Goal: Find specific page/section: Find specific page/section

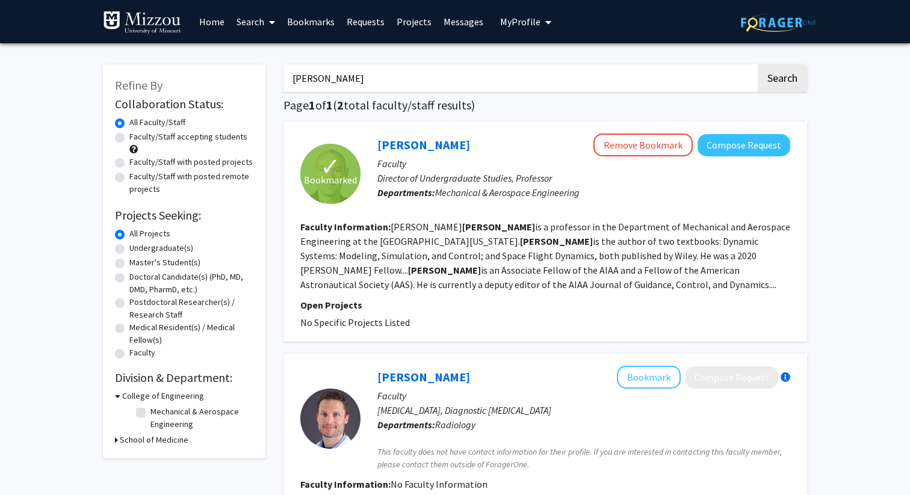
click at [354, 79] on input "[PERSON_NAME]" at bounding box center [520, 78] width 473 height 28
type input "k"
click at [758, 64] on button "Search" at bounding box center [782, 78] width 49 height 28
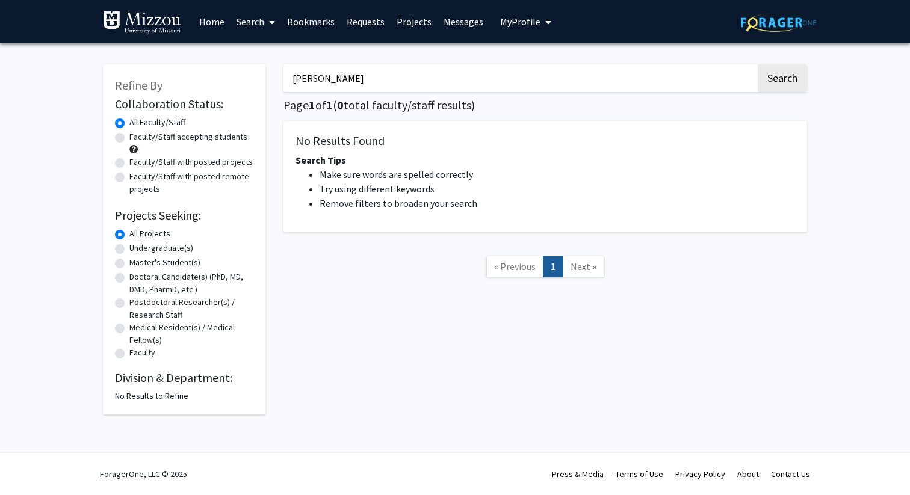
type input "[PERSON_NAME]"
click at [758, 64] on button "Search" at bounding box center [782, 78] width 49 height 28
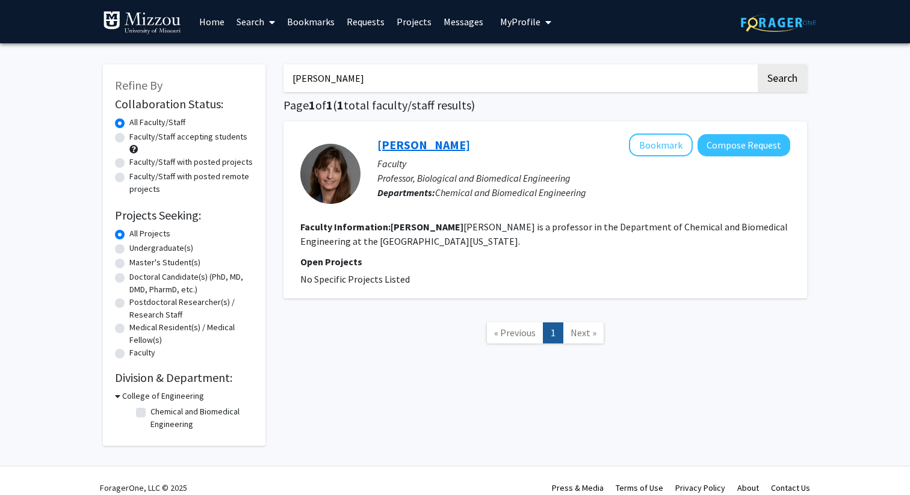
click at [425, 149] on link "[PERSON_NAME]" at bounding box center [423, 144] width 93 height 15
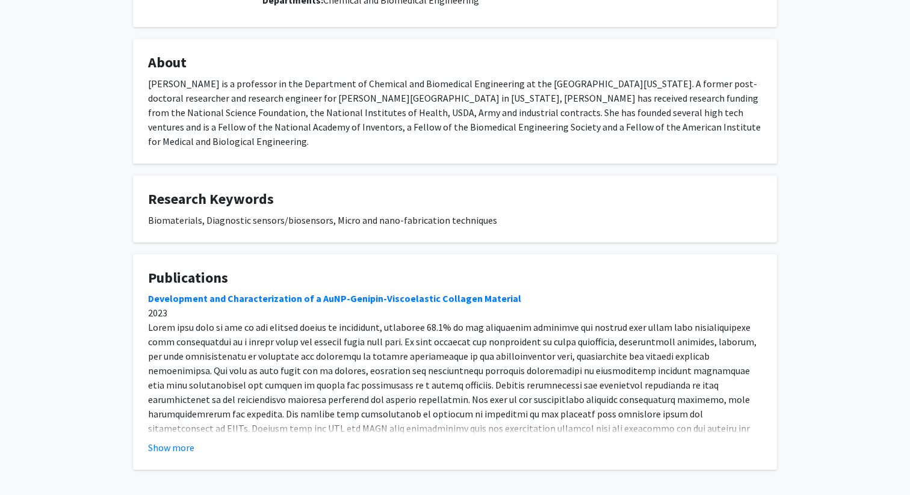
scroll to position [191, 0]
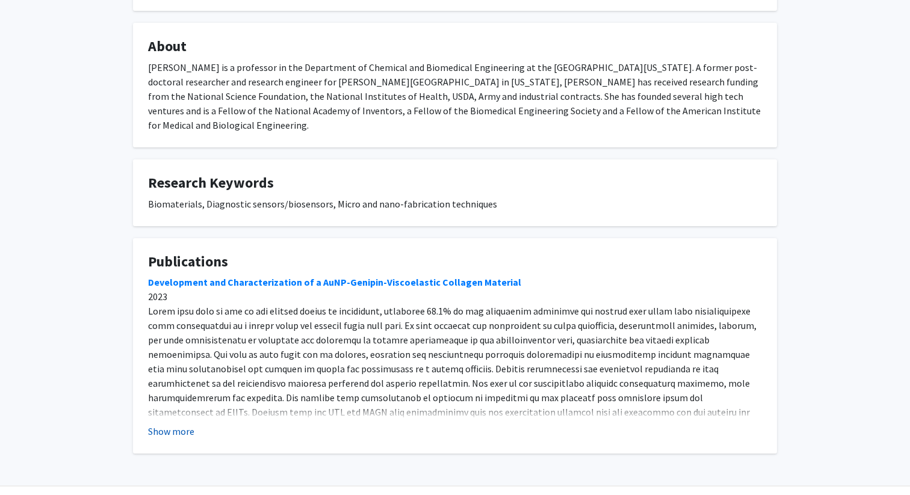
click at [187, 427] on button "Show more" at bounding box center [171, 431] width 46 height 14
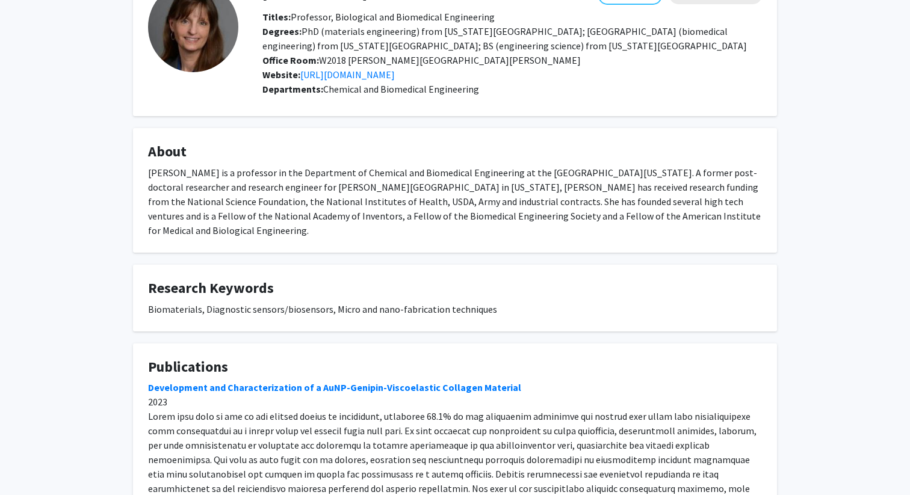
scroll to position [0, 0]
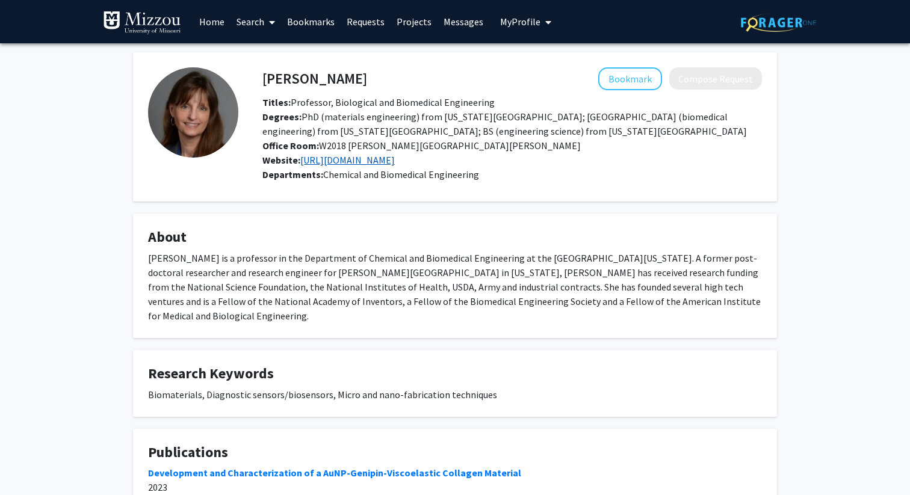
click at [337, 156] on link "[URL][DOMAIN_NAME]" at bounding box center [347, 160] width 95 height 12
